Goal: Check status: Check status

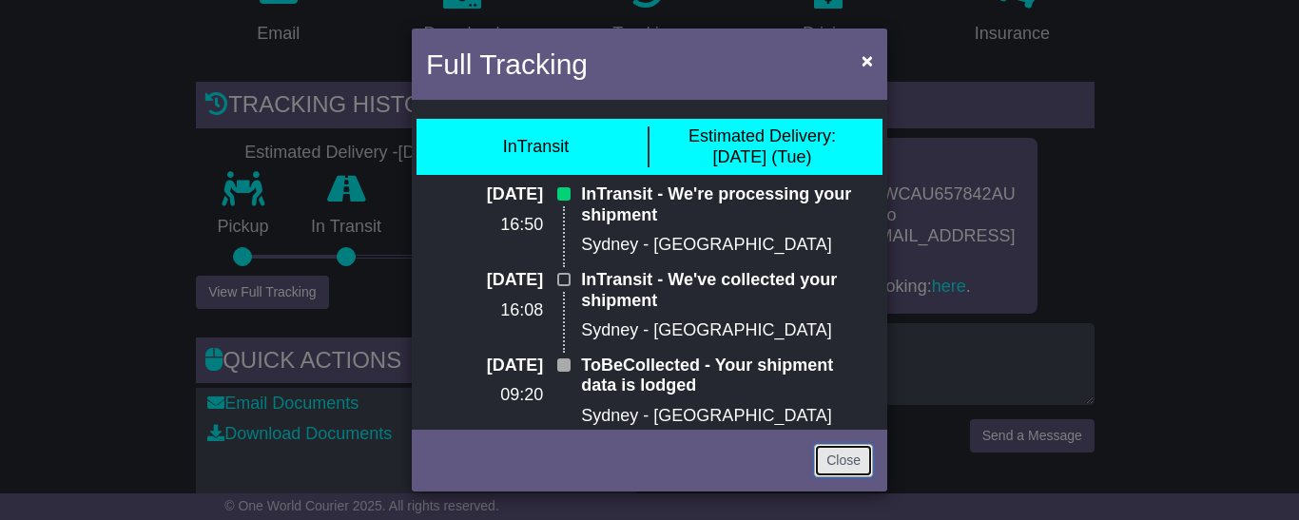
drag, startPoint x: 833, startPoint y: 458, endPoint x: 763, endPoint y: 439, distance: 72.9
click at [831, 457] on link "Close" at bounding box center [843, 460] width 59 height 33
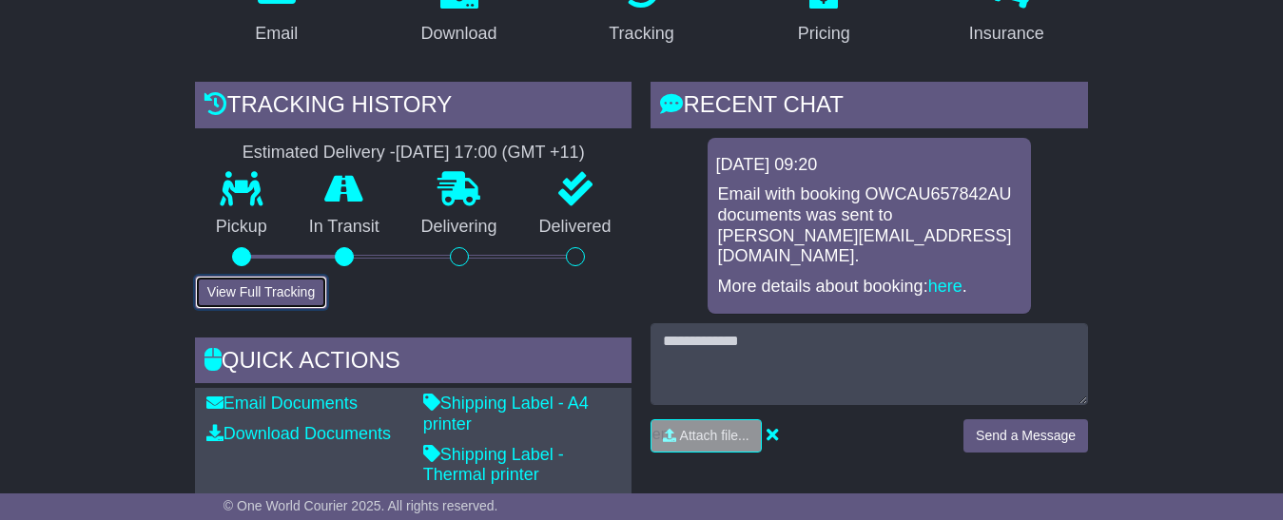
click at [277, 309] on button "View Full Tracking" at bounding box center [261, 292] width 132 height 33
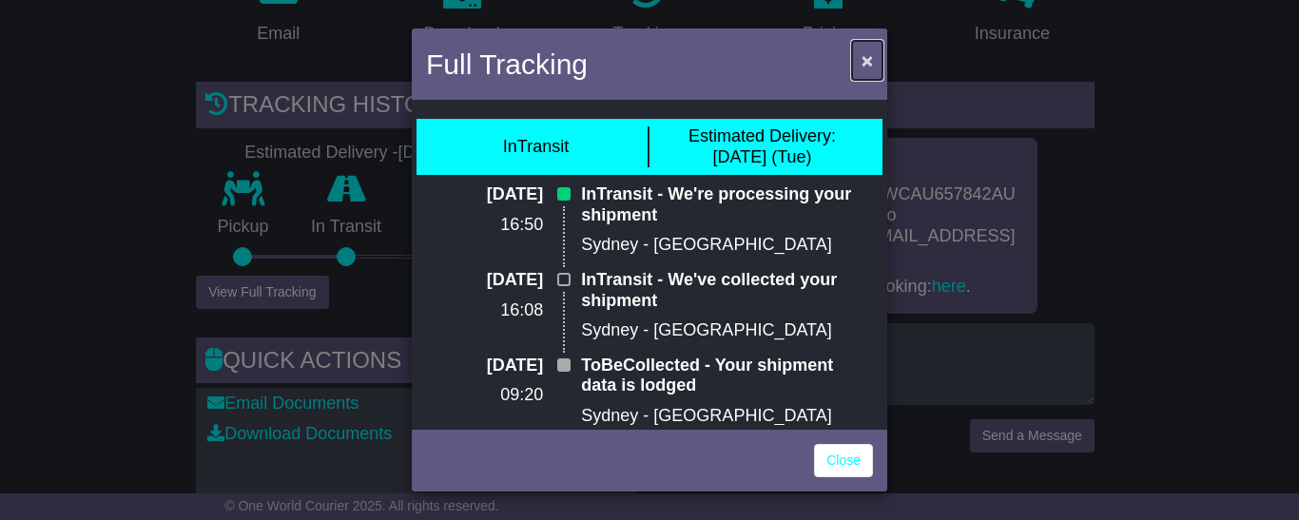
click at [860, 54] on button "×" at bounding box center [867, 60] width 30 height 39
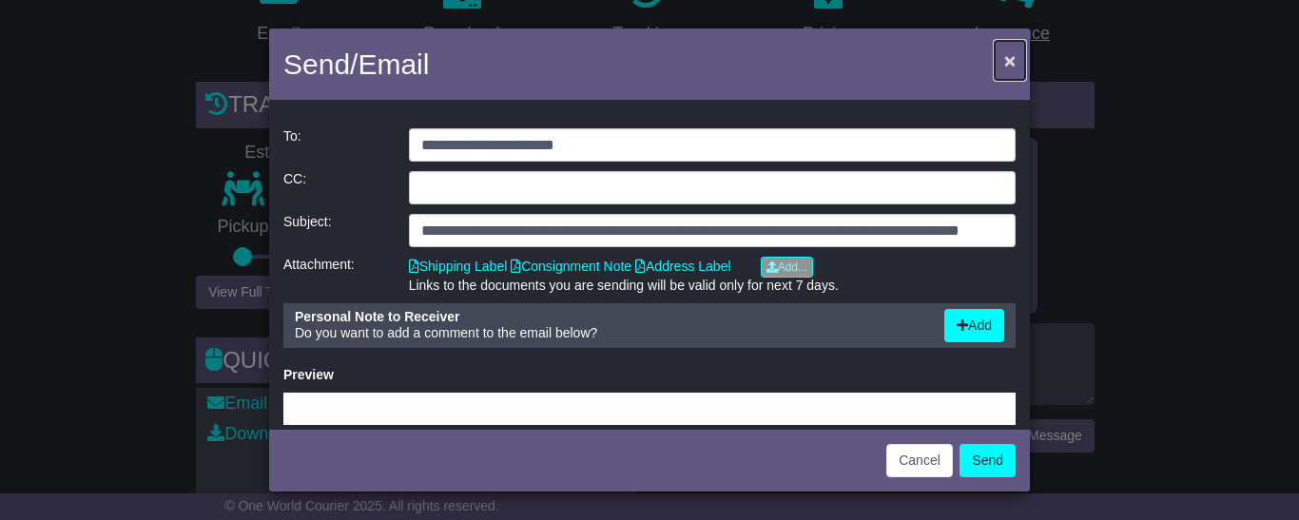
click at [1010, 56] on span "×" at bounding box center [1009, 60] width 11 height 22
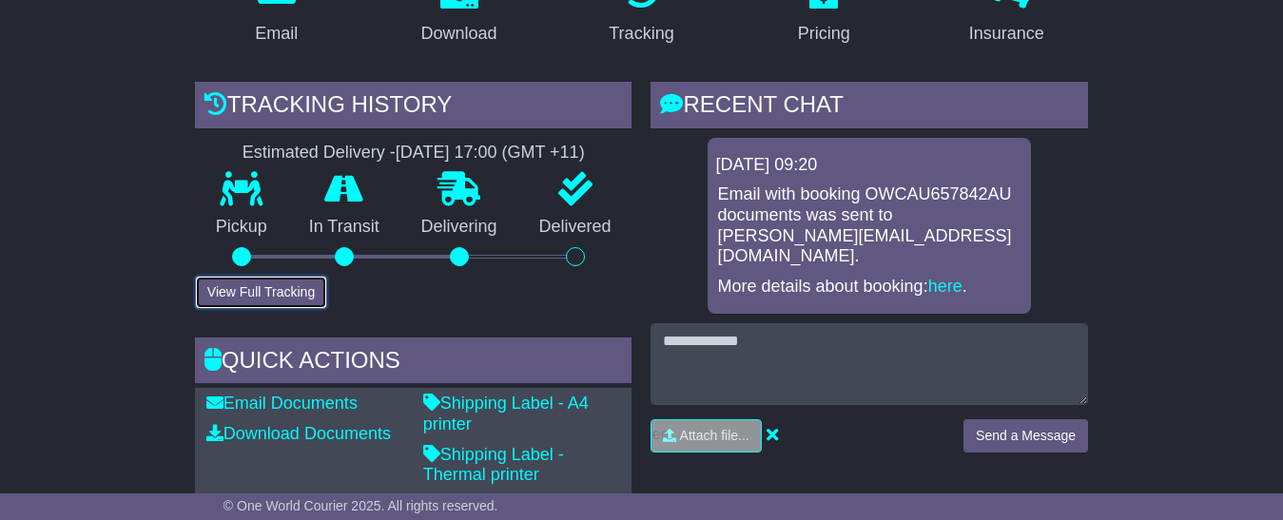
click at [238, 309] on button "View Full Tracking" at bounding box center [261, 292] width 132 height 33
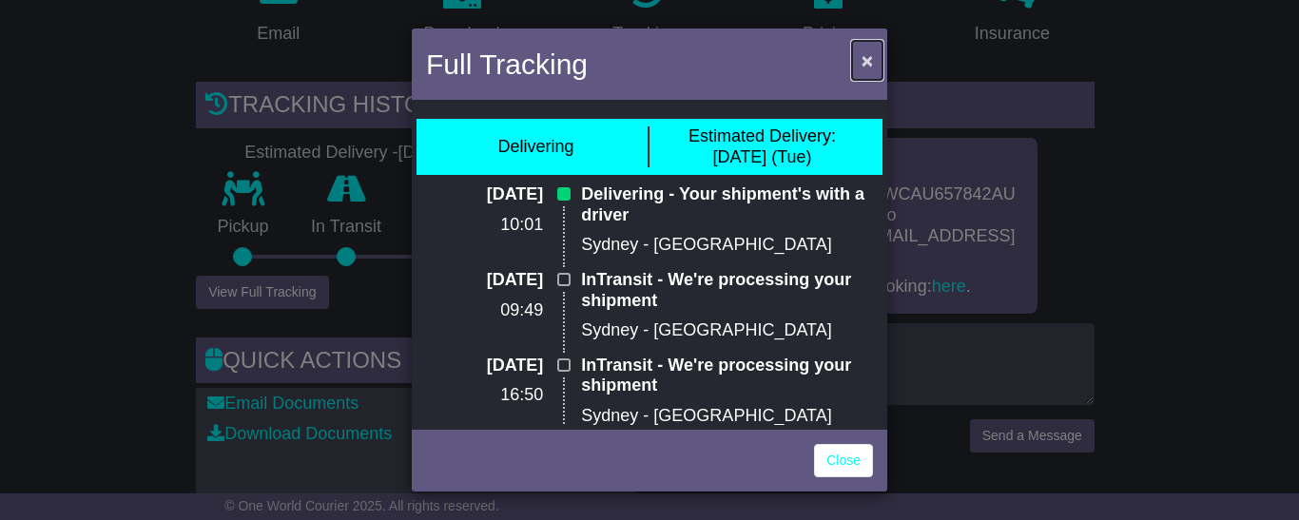
click at [876, 55] on button "×" at bounding box center [867, 60] width 30 height 39
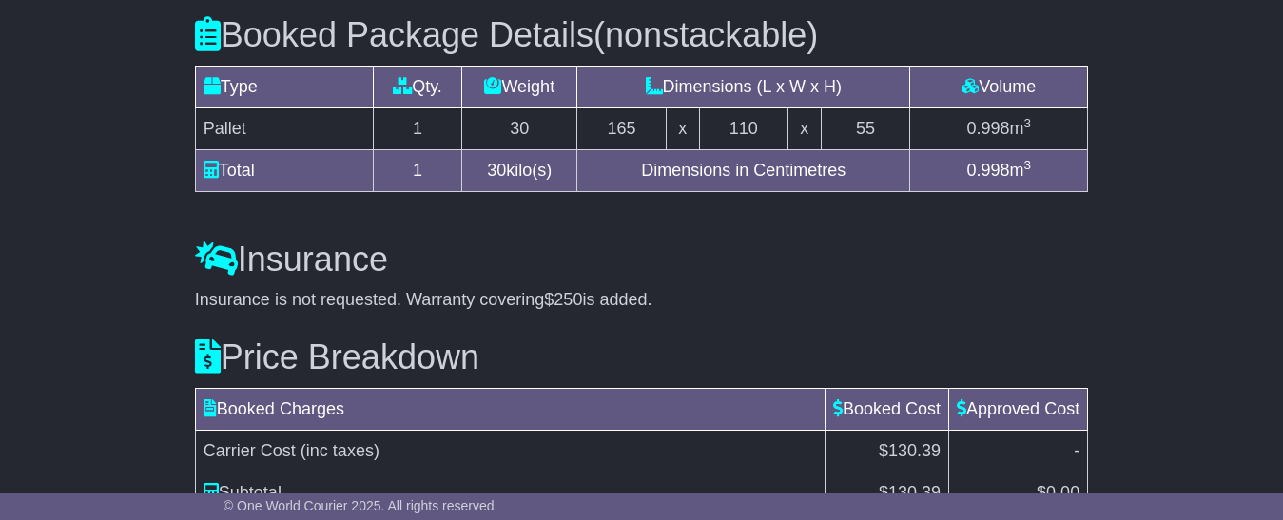
scroll to position [1616, 0]
